Goal: Find specific page/section: Find specific page/section

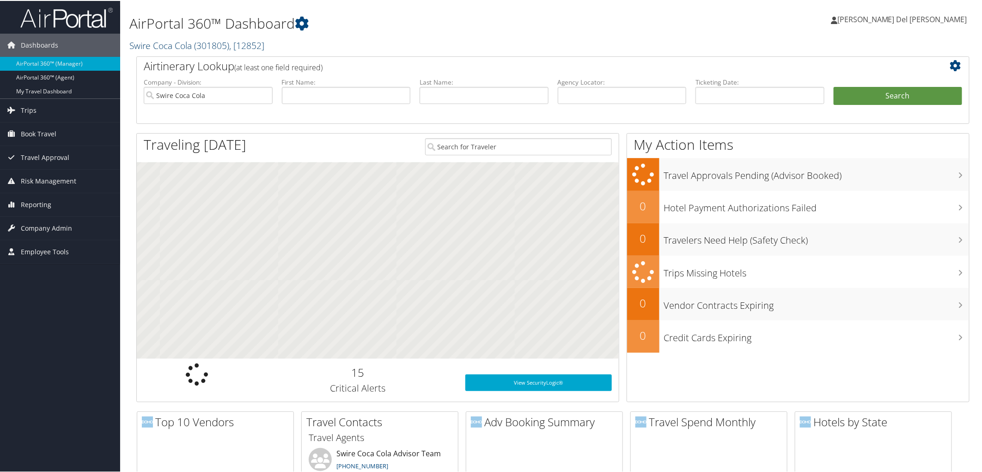
drag, startPoint x: 244, startPoint y: 43, endPoint x: 237, endPoint y: 51, distance: 10.1
click at [243, 44] on span ", [ 12852 ]" at bounding box center [246, 44] width 35 height 12
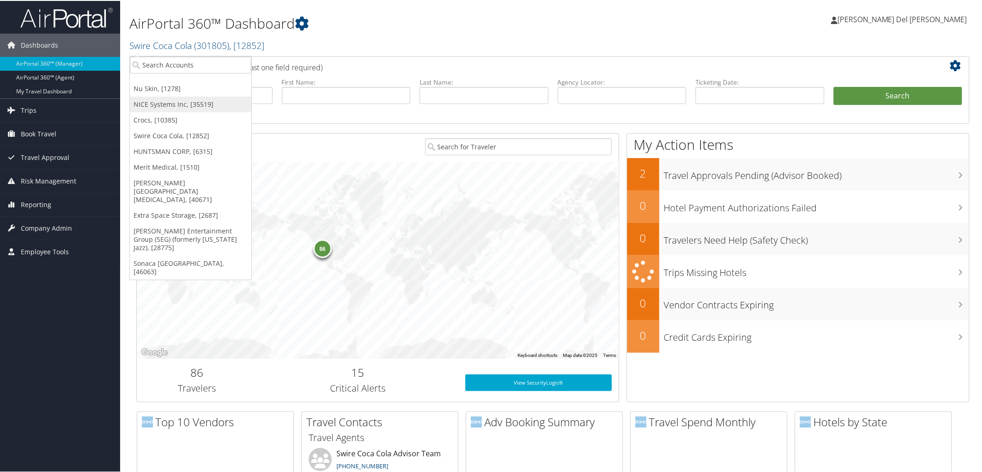
click at [169, 111] on link "NICE Systems Inc, [35519]" at bounding box center [191, 104] width 122 height 16
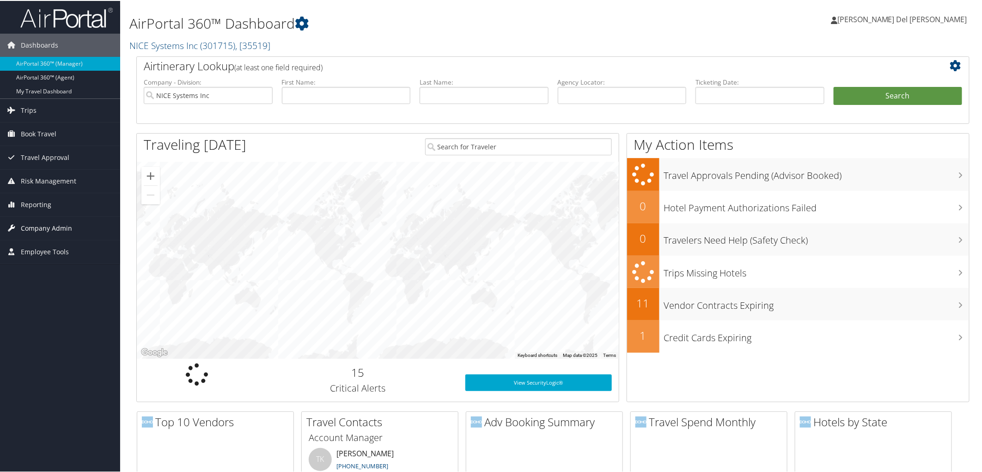
click at [43, 226] on span "Company Admin" at bounding box center [46, 227] width 51 height 23
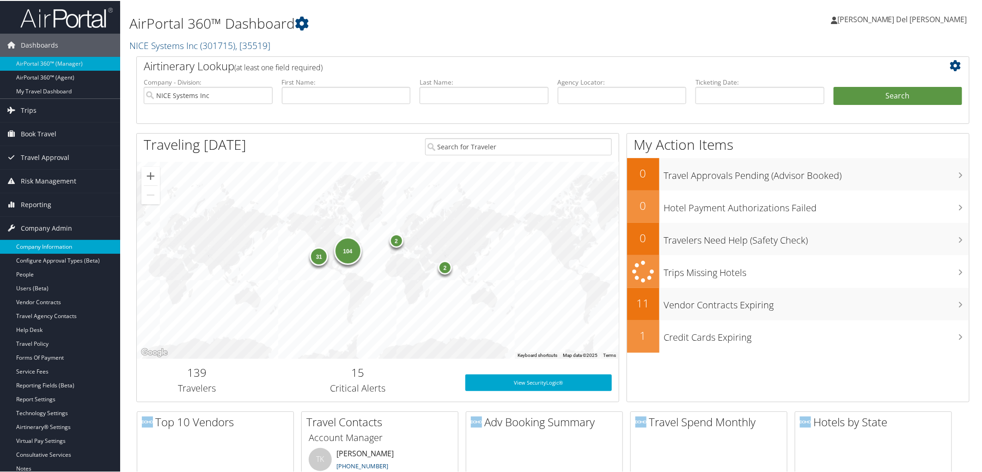
click at [42, 249] on link "Company Information" at bounding box center [60, 246] width 120 height 14
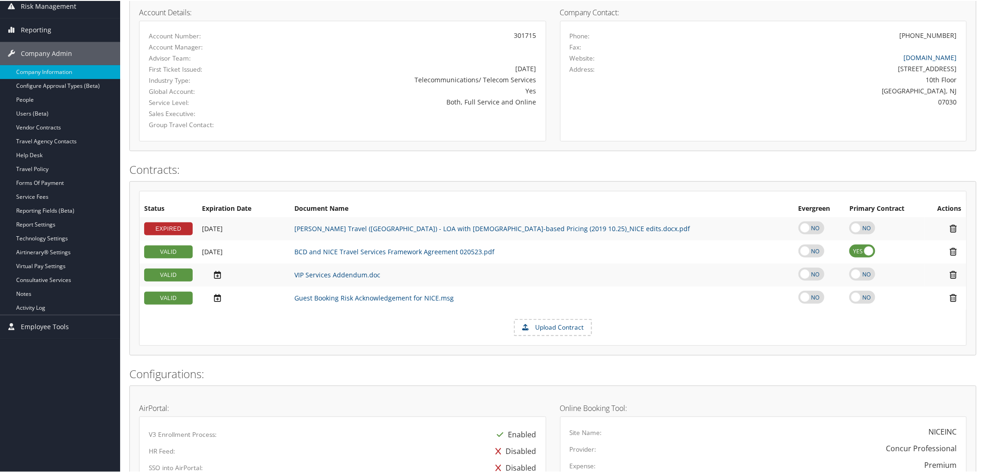
scroll to position [154, 0]
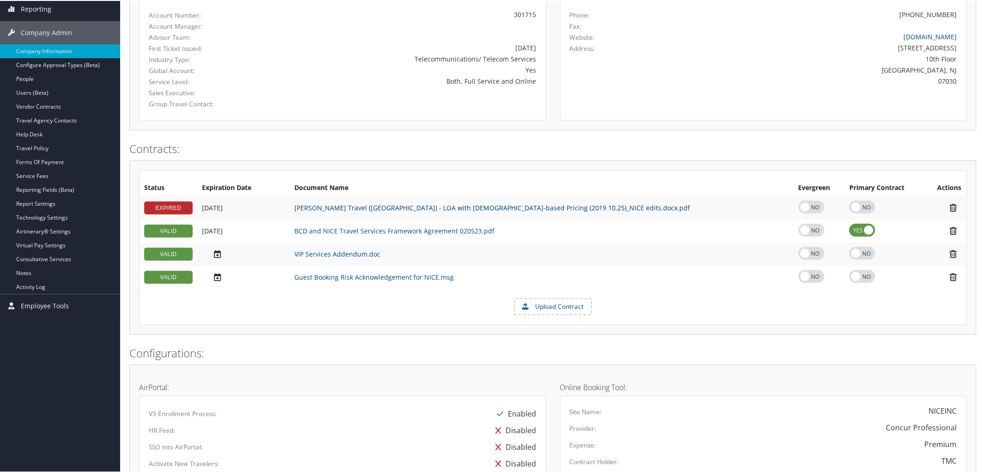
click at [422, 211] on link "Christopherson Travel (NICE) - LOA with US-based Pricing (2019 10.25)_NICE edit…" at bounding box center [491, 206] width 395 height 9
click at [467, 234] on link "BCD and NICE Travel Services Framework Agreement 020523.pdf" at bounding box center [394, 229] width 200 height 9
